Goal: Transaction & Acquisition: Download file/media

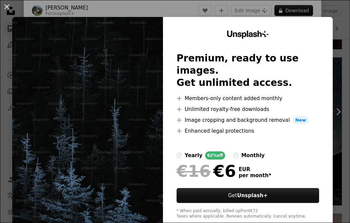
scroll to position [27, 0]
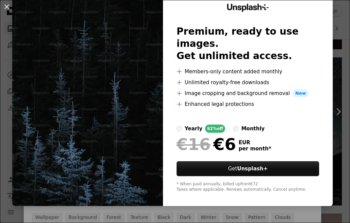
click at [238, 208] on div "An X shape Unsplash+ Premium, ready to use images. Get unlimited access. A plus…" at bounding box center [175, 111] width 350 height 223
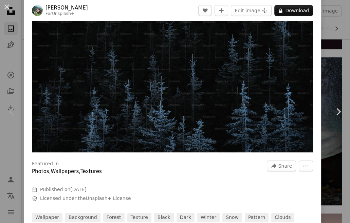
scroll to position [163, 0]
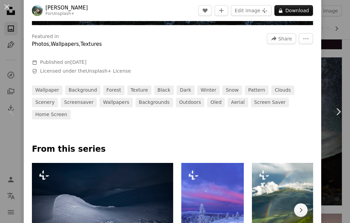
click at [342, 38] on div "An X shape Chevron left Chevron right [PERSON_NAME] For Unsplash+ A heart A plu…" at bounding box center [175, 111] width 350 height 223
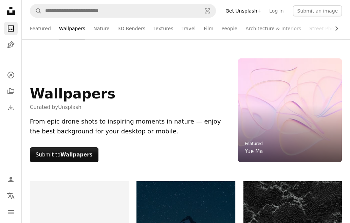
click at [73, 32] on li "Wallpapers" at bounding box center [72, 29] width 26 height 22
click at [8, 31] on icon "Photos" at bounding box center [11, 28] width 6 height 6
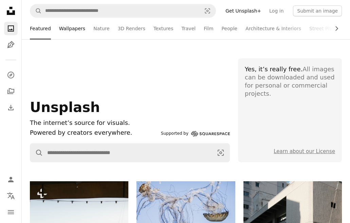
click at [80, 36] on link "Wallpapers" at bounding box center [72, 29] width 26 height 22
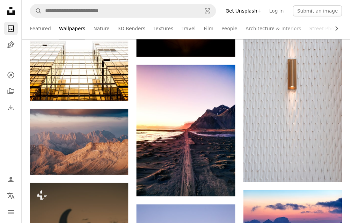
scroll to position [2127, 0]
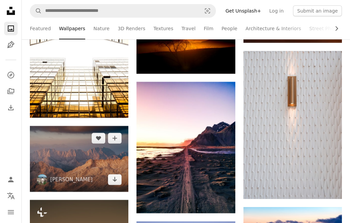
click at [72, 152] on img at bounding box center [79, 159] width 98 height 66
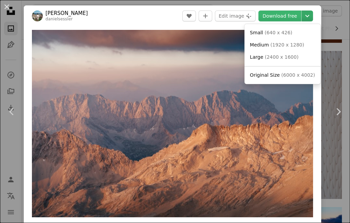
click at [312, 17] on icon "Chevron down" at bounding box center [307, 16] width 11 height 8
click at [287, 77] on span "( 6000 x 4002 )" at bounding box center [298, 74] width 34 height 5
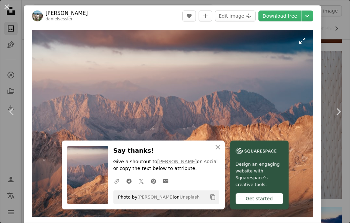
click at [195, 93] on img "Zoom in on this image" at bounding box center [172, 123] width 281 height 187
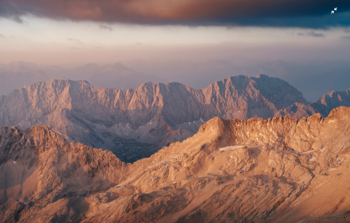
scroll to position [5, 0]
